Goal: Information Seeking & Learning: Learn about a topic

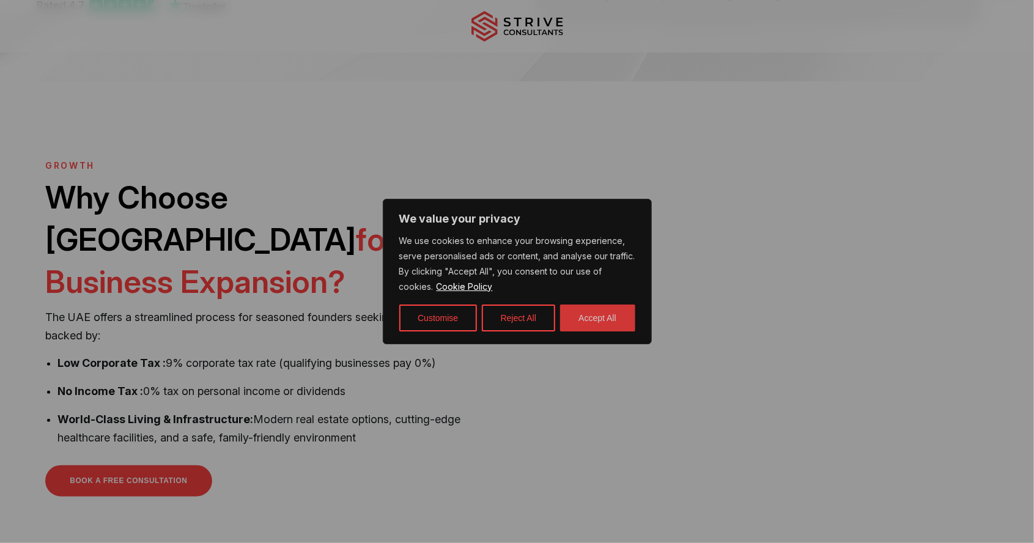
click at [614, 319] on button "Accept All" at bounding box center [597, 318] width 75 height 27
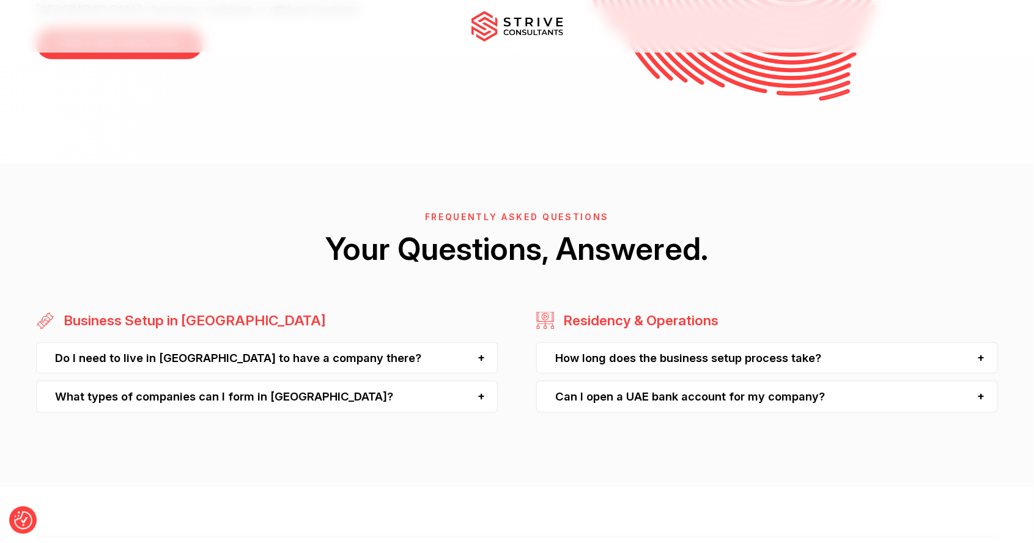
scroll to position [3124, 0]
click at [479, 342] on div "Do I need to live in [GEOGRAPHIC_DATA] to have a company there?" at bounding box center [267, 357] width 462 height 31
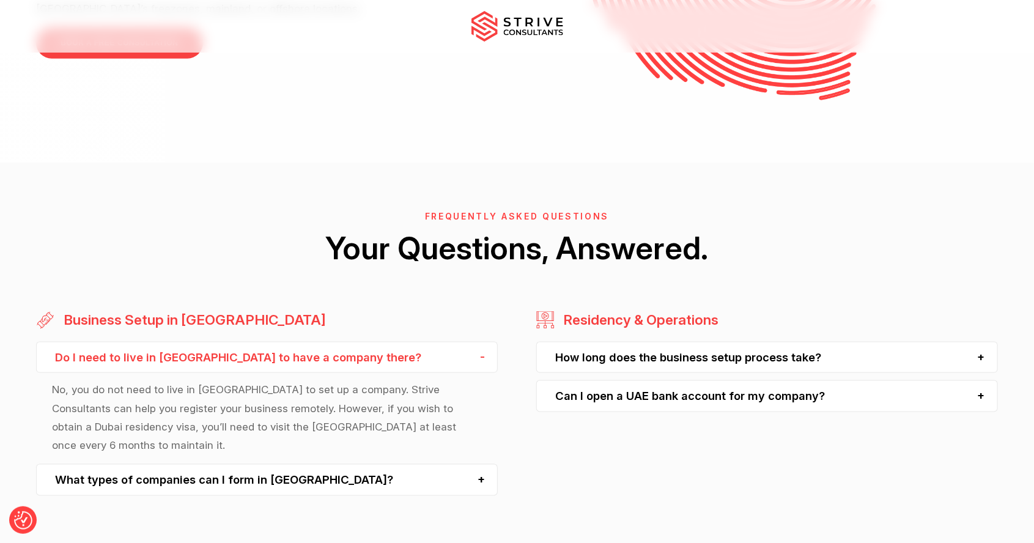
click at [481, 342] on div "Do I need to live in [GEOGRAPHIC_DATA] to have a company there?" at bounding box center [267, 357] width 462 height 31
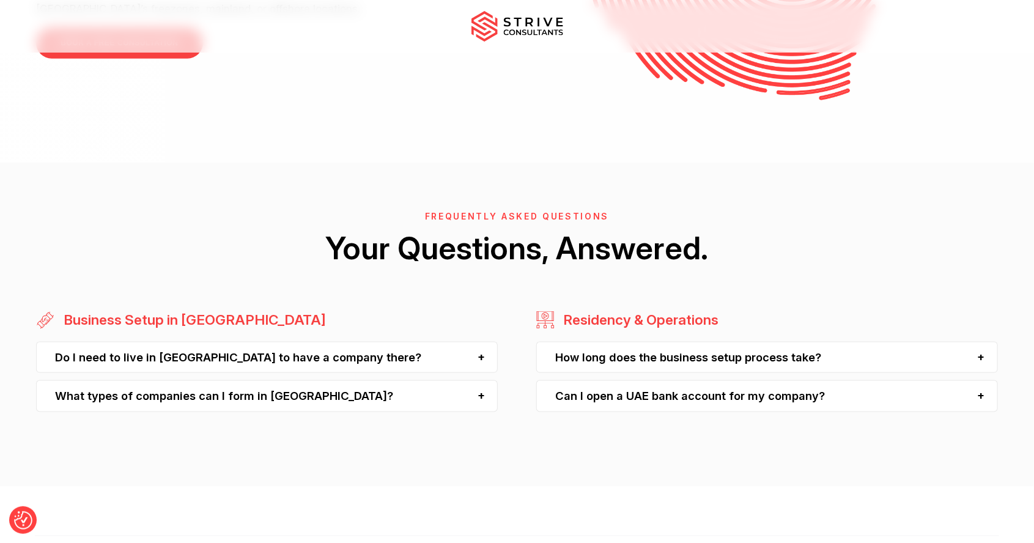
click at [481, 380] on div "What types of companies can I form in [GEOGRAPHIC_DATA]?" at bounding box center [267, 395] width 462 height 31
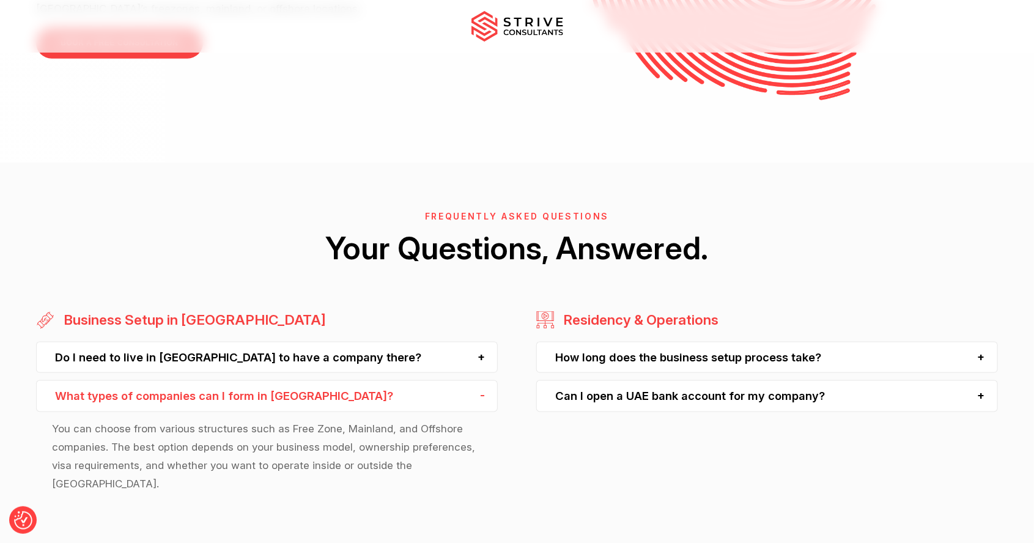
click at [983, 342] on div "How long does the business setup process take?" at bounding box center [767, 357] width 462 height 31
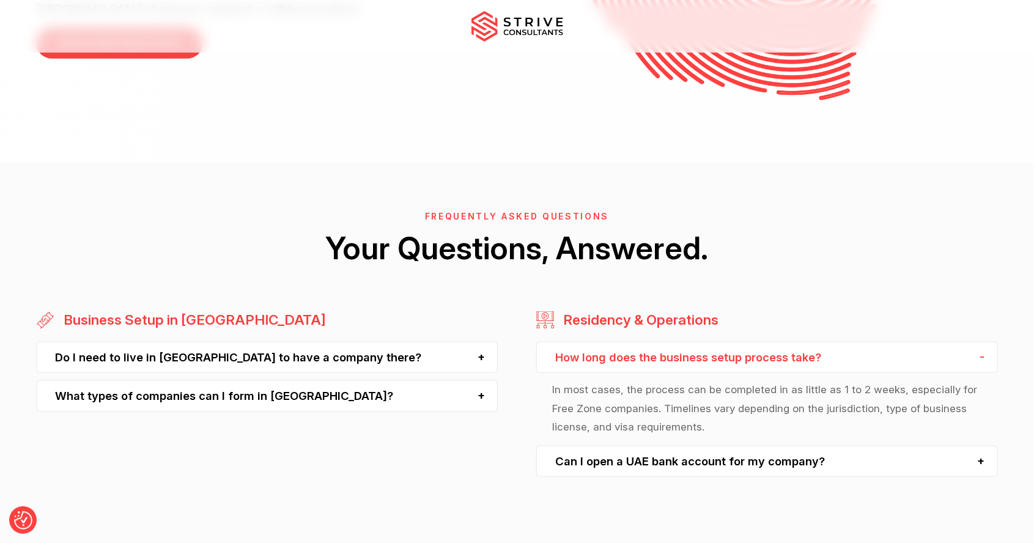
click at [983, 446] on div "Can I open a UAE bank account for my company?" at bounding box center [767, 461] width 462 height 31
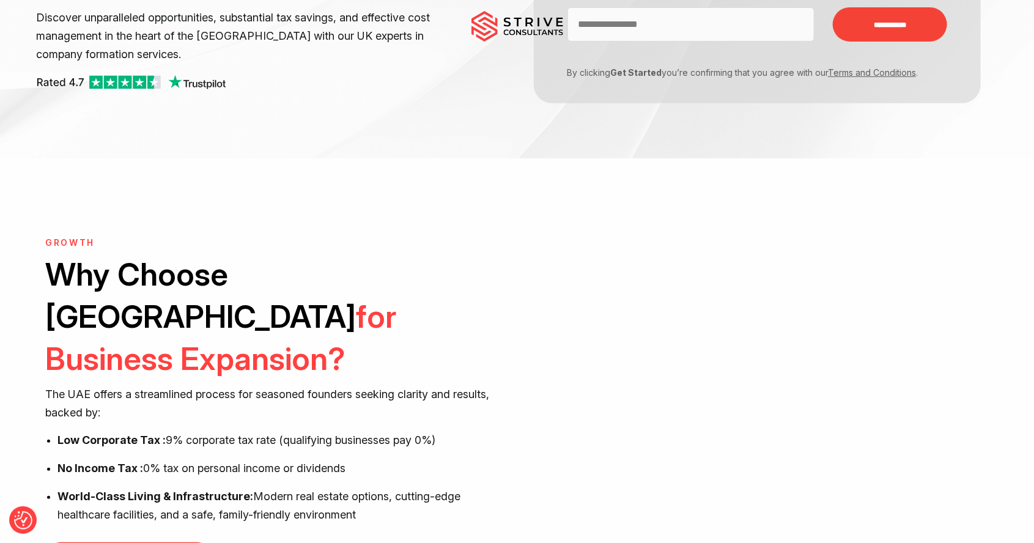
scroll to position [0, 0]
